Goal: Find specific page/section: Find specific page/section

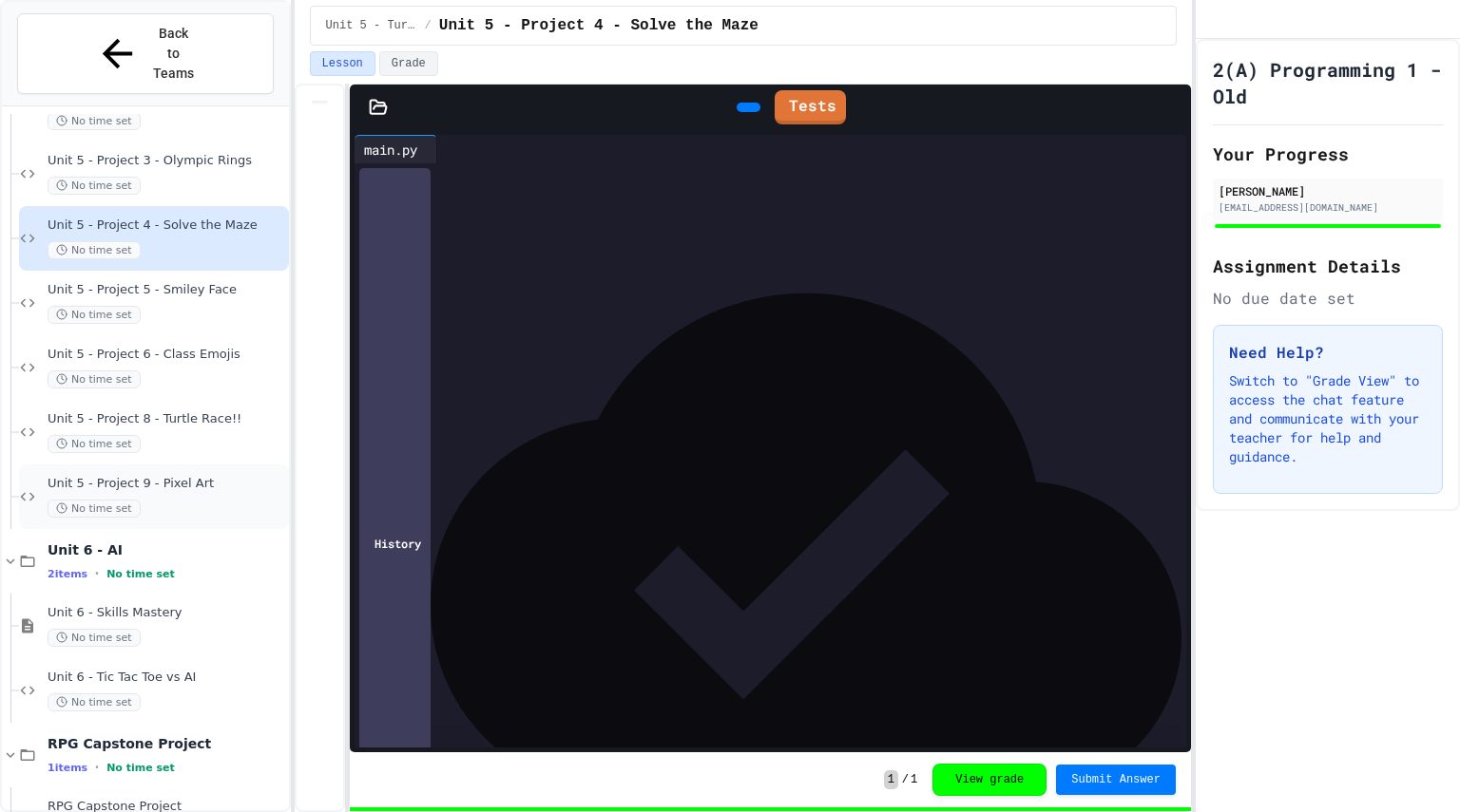
scroll to position [780, 0]
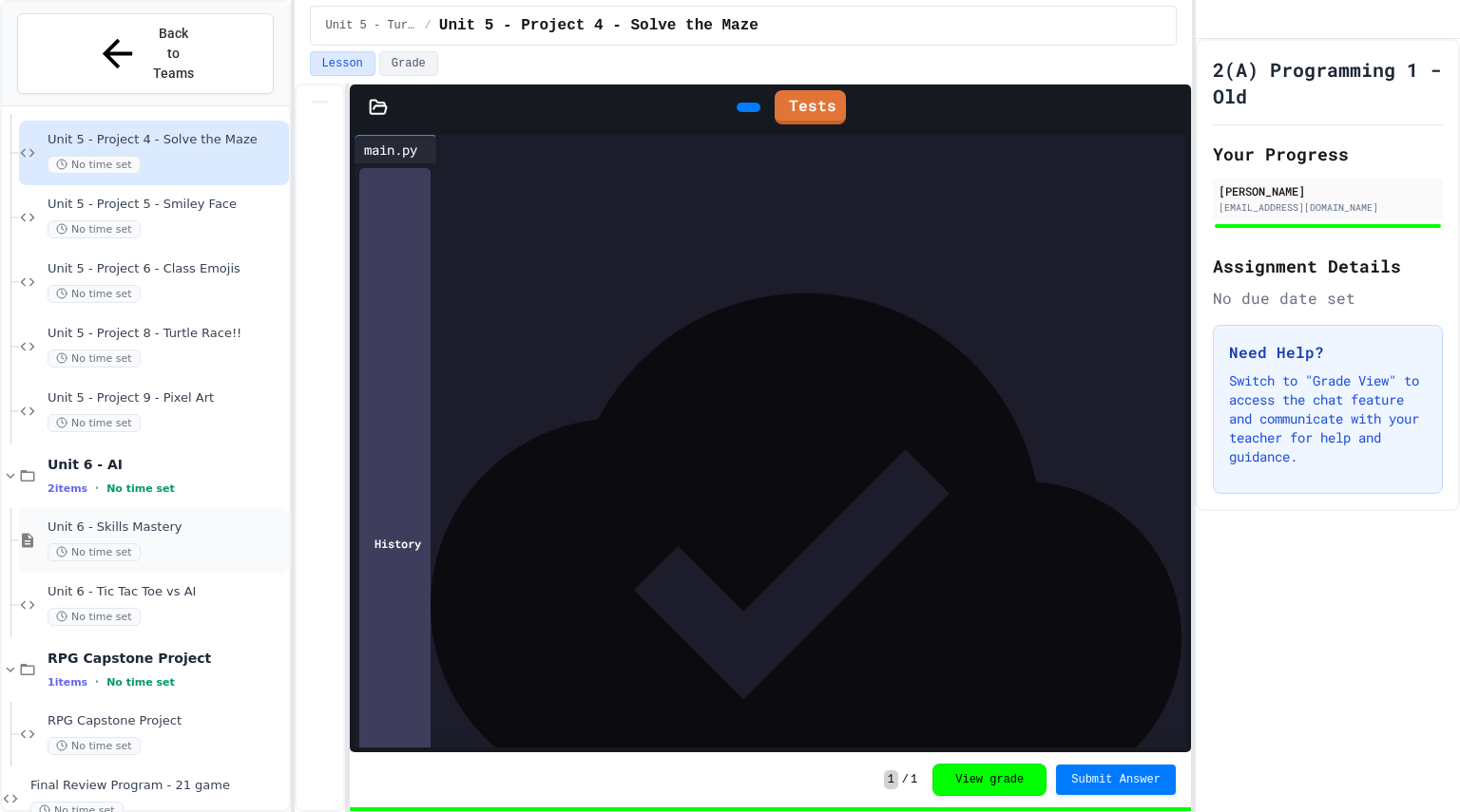
click at [176, 544] on div "No time set" at bounding box center [166, 552] width 238 height 18
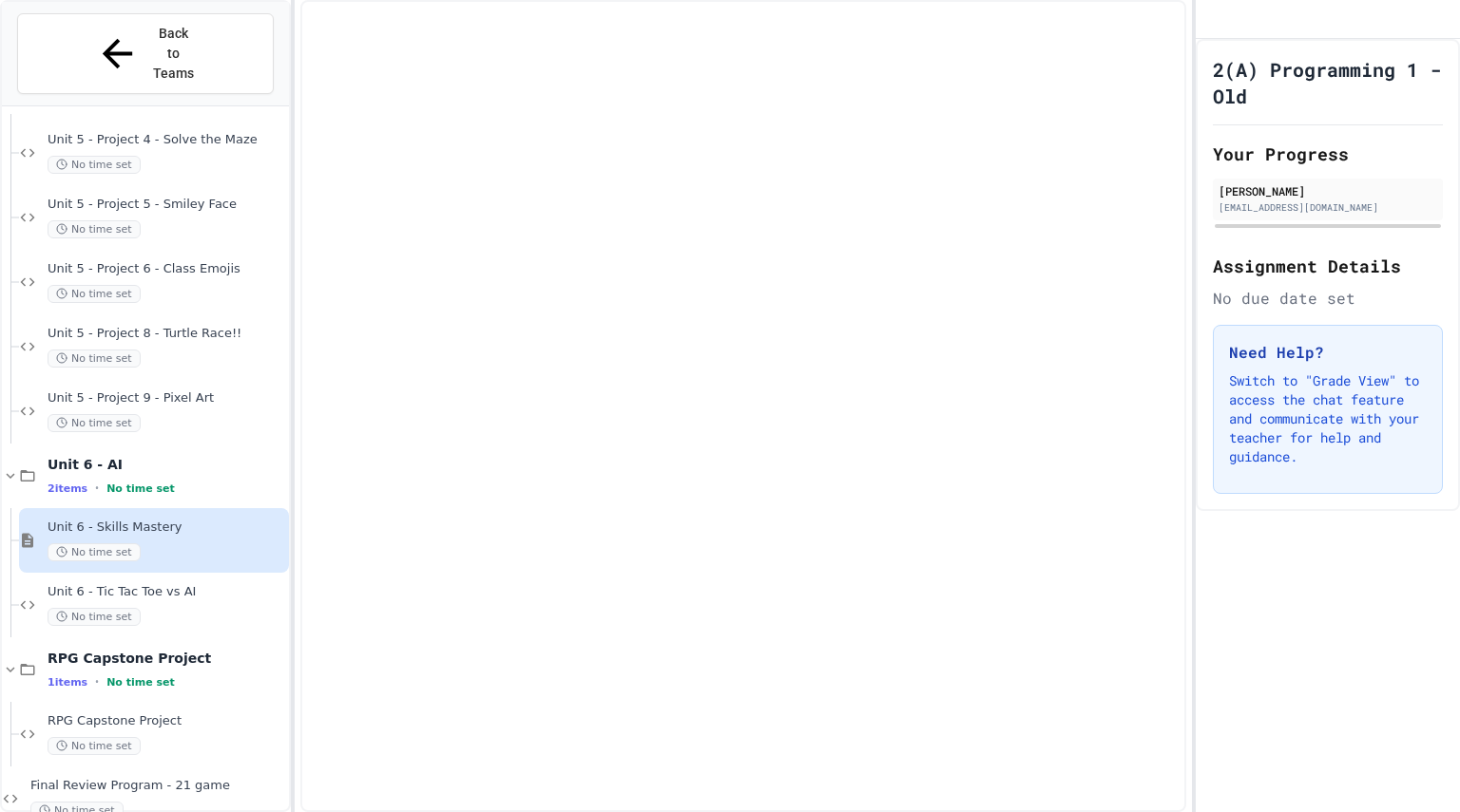
scroll to position [757, 0]
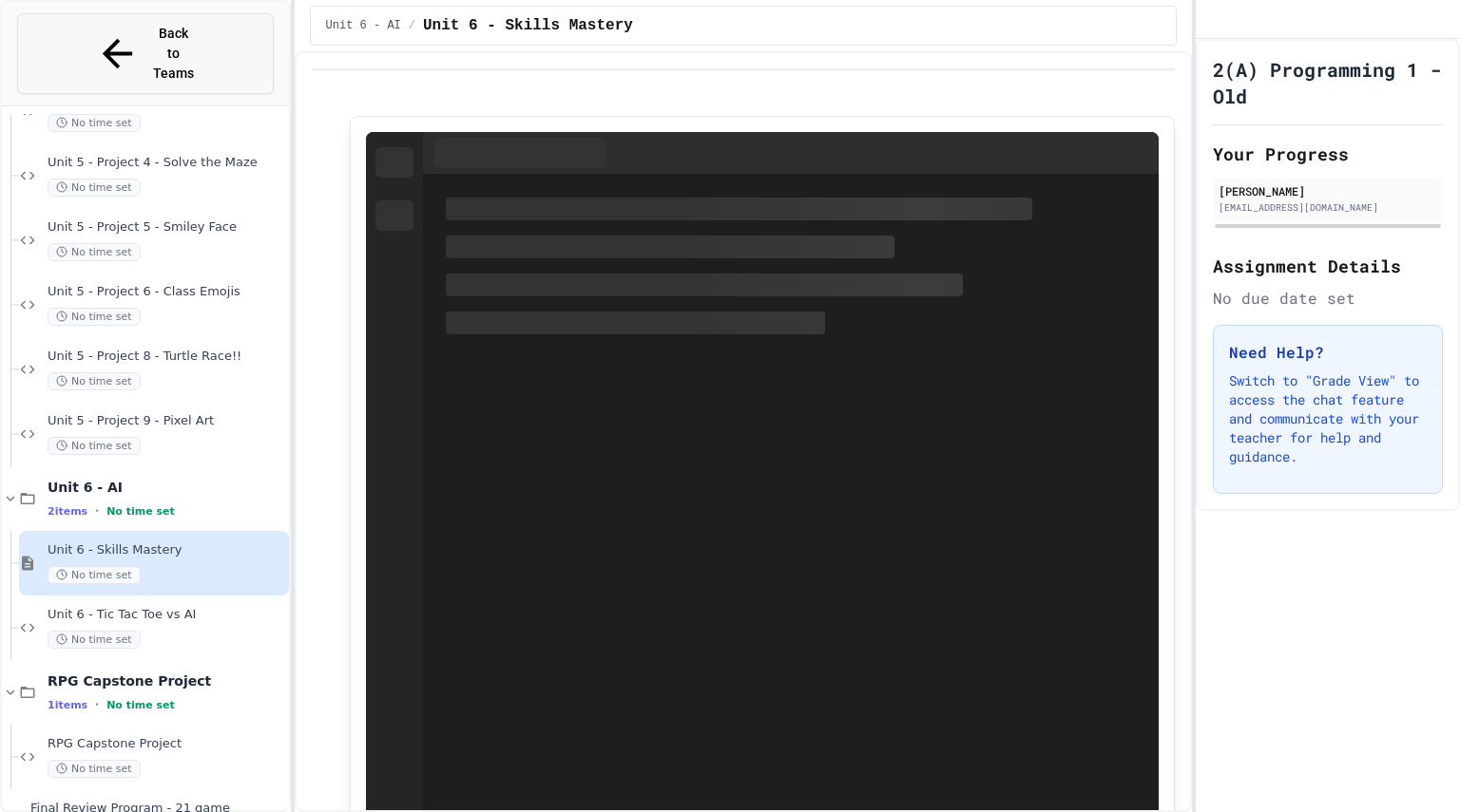
click at [180, 33] on span "Back to Teams" at bounding box center [173, 54] width 44 height 60
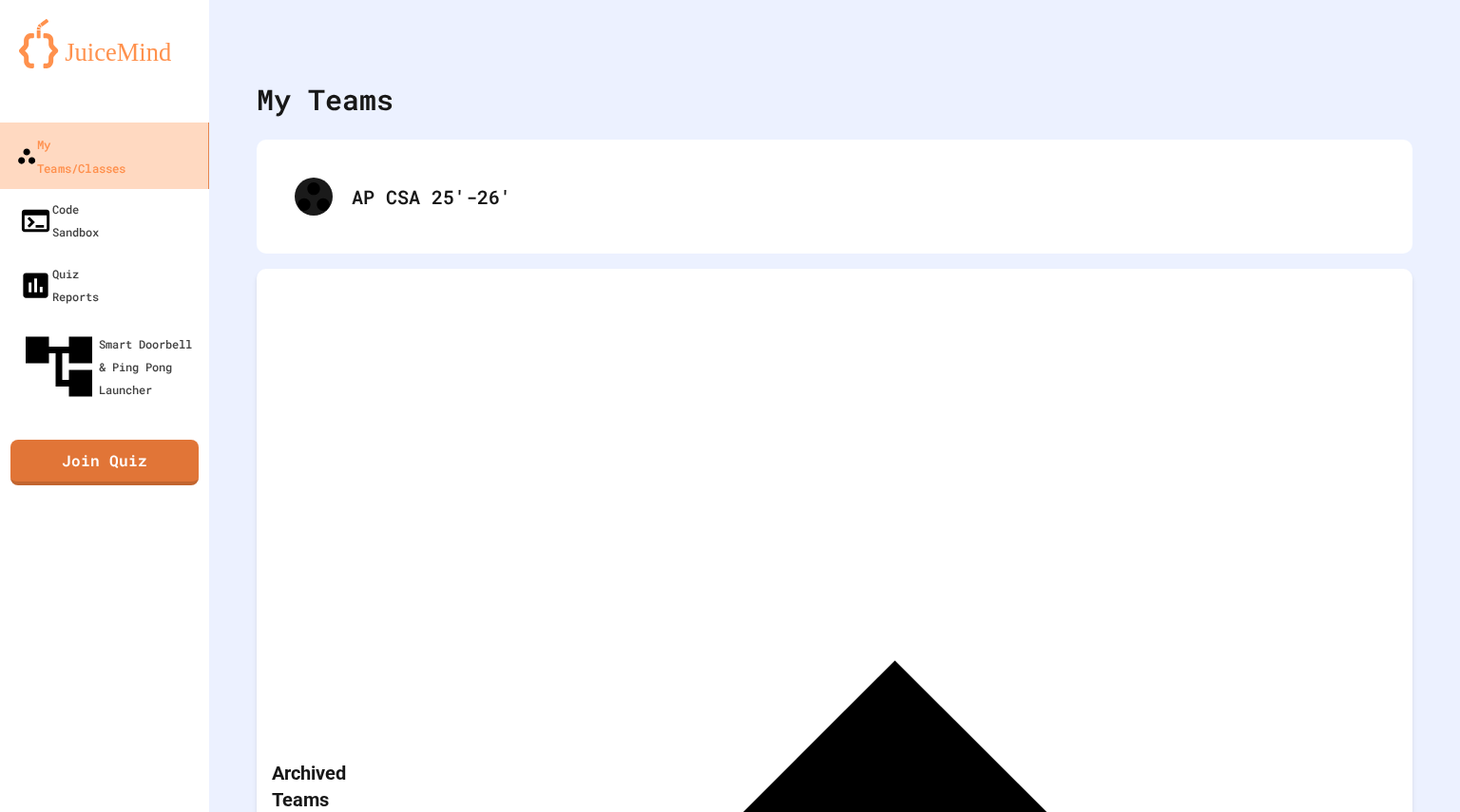
click at [161, 148] on link "My Teams/Classes" at bounding box center [105, 155] width 216 height 66
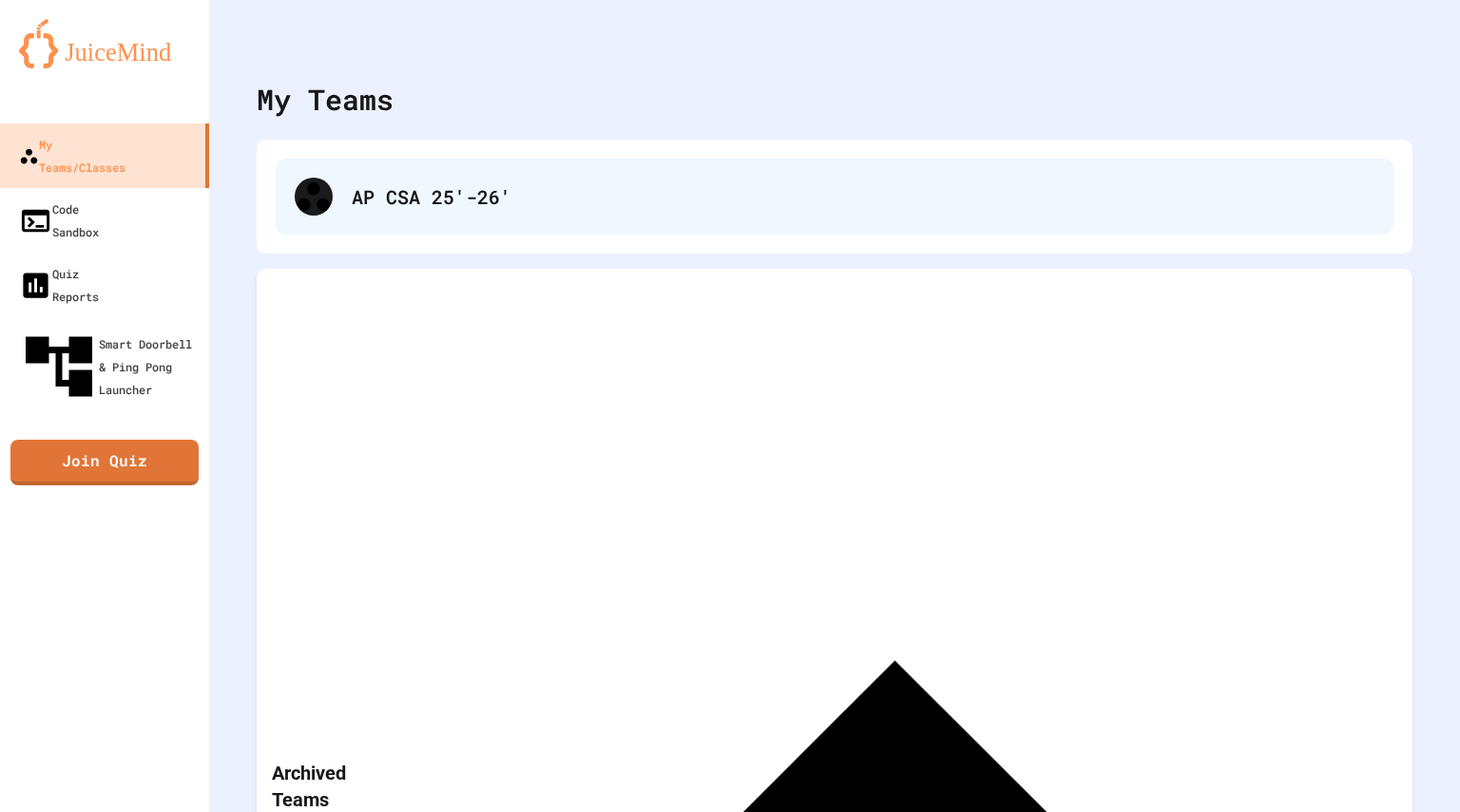
click at [343, 214] on div "AP CSA 25'-26'" at bounding box center [833, 196] width 1117 height 76
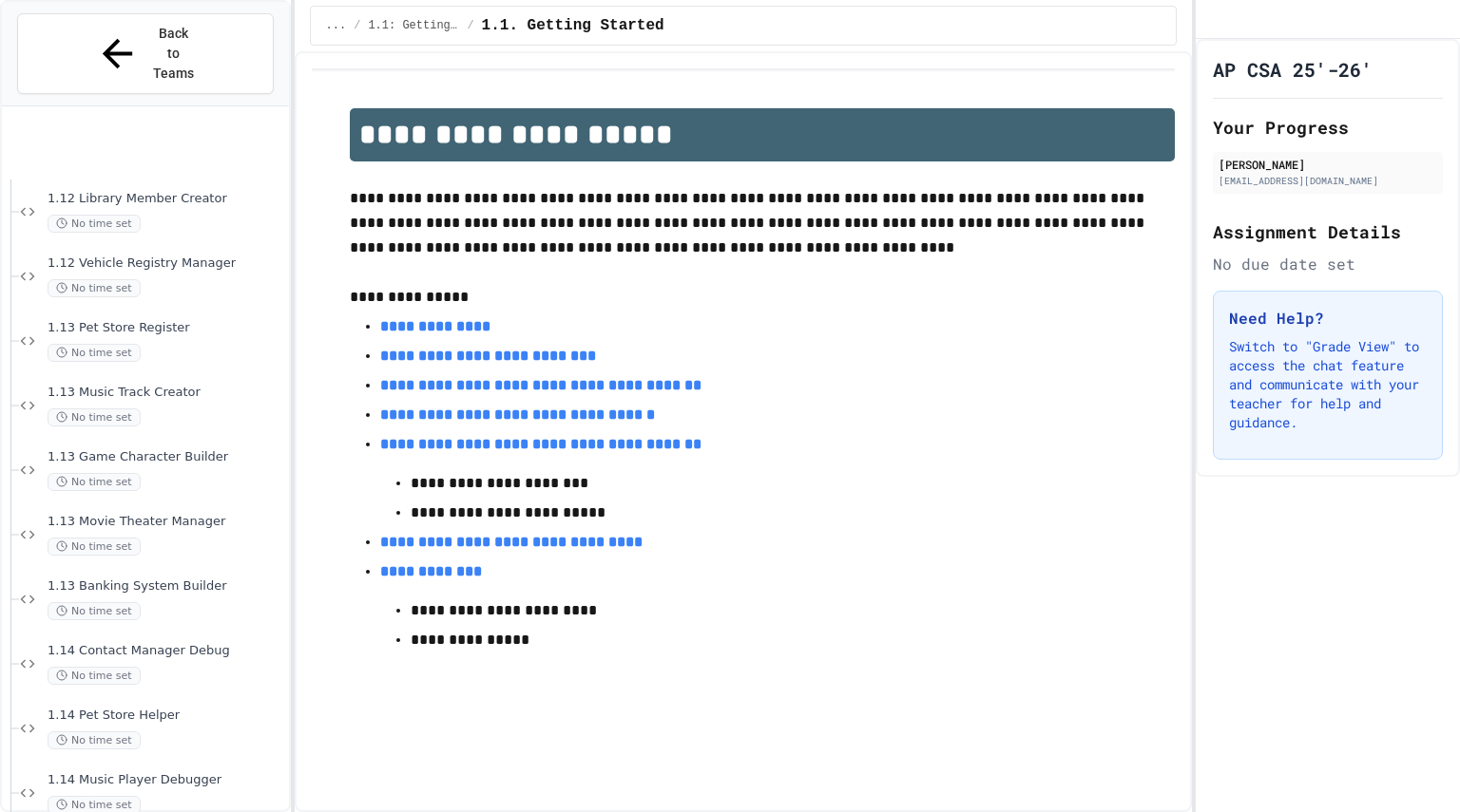
scroll to position [3946, 0]
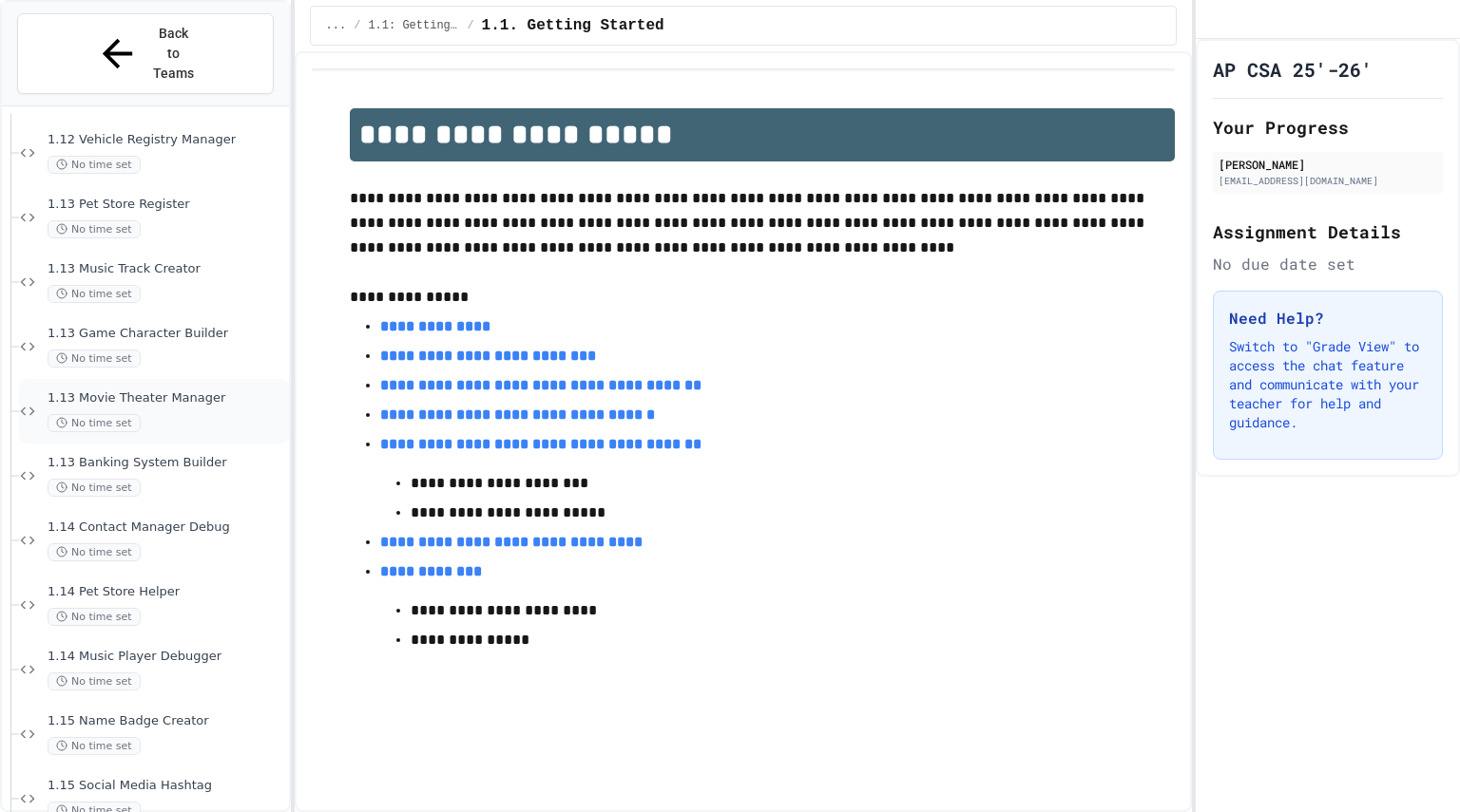
click at [164, 391] on span "1.13 Movie Theater Manager" at bounding box center [166, 398] width 238 height 16
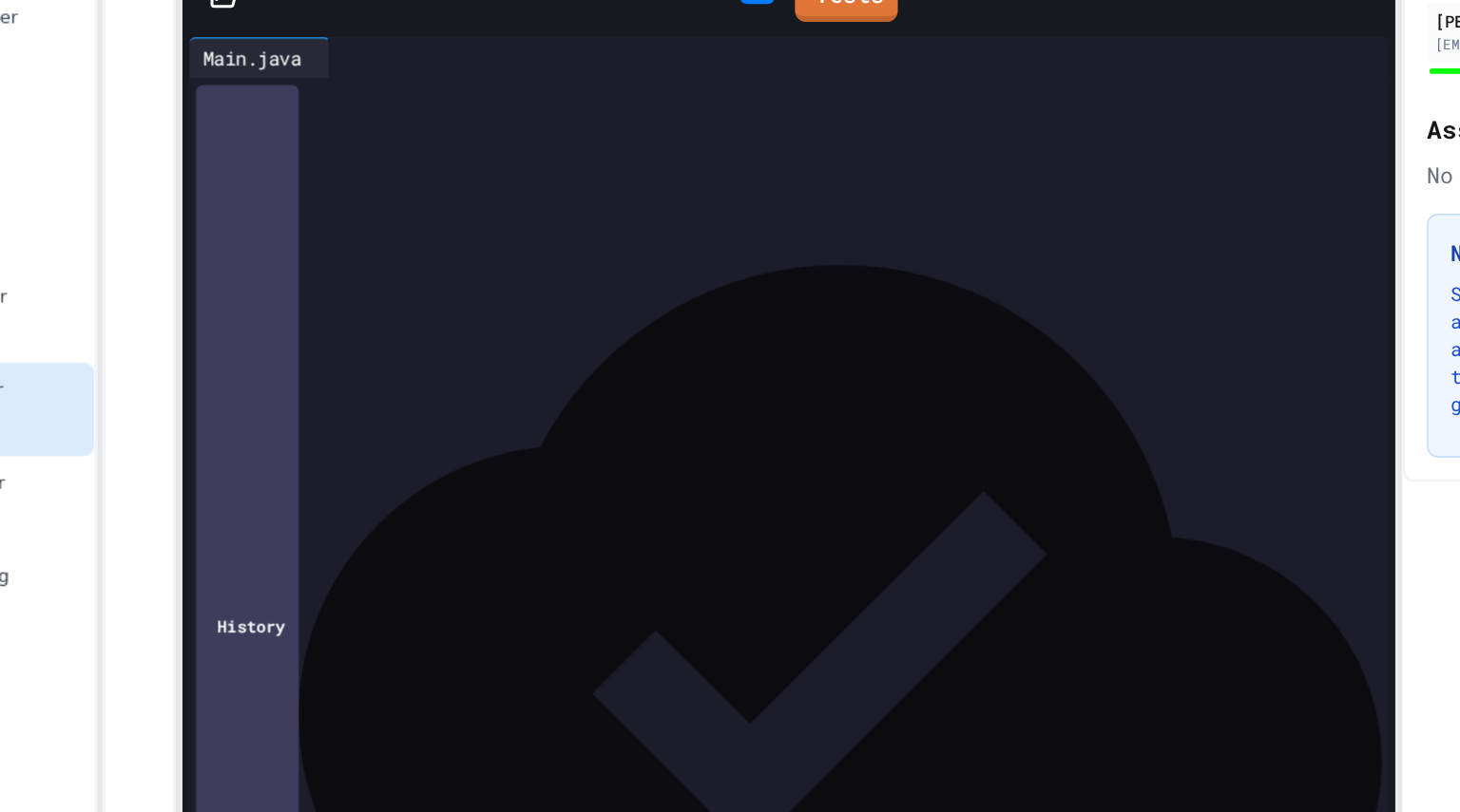
scroll to position [233, 0]
